Goal: Task Accomplishment & Management: Use online tool/utility

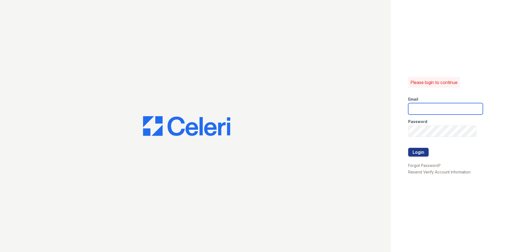
type input "[PERSON_NAME][EMAIL_ADDRESS][PERSON_NAME][DOMAIN_NAME]"
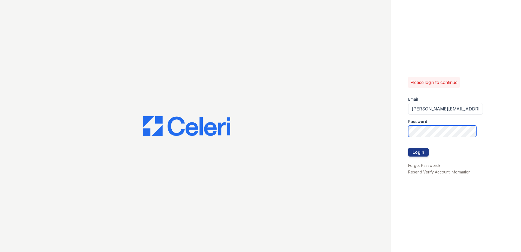
click at [403, 131] on div "Please login to continue Email erika.torres@trinity-pm.com Password Login Forgo…" at bounding box center [456, 126] width 130 height 252
click at [408, 148] on button "Login" at bounding box center [418, 152] width 20 height 9
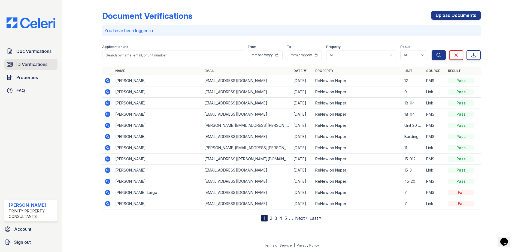
click at [41, 65] on span "ID Verifications" at bounding box center [31, 64] width 31 height 7
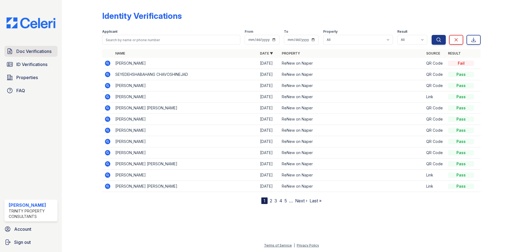
click at [34, 49] on span "Doc Verifications" at bounding box center [33, 51] width 35 height 7
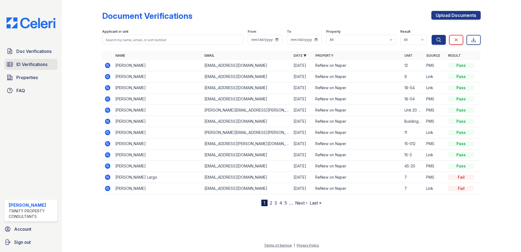
click at [34, 64] on span "ID Verifications" at bounding box center [31, 64] width 31 height 7
